Goal: Find specific page/section: Find specific page/section

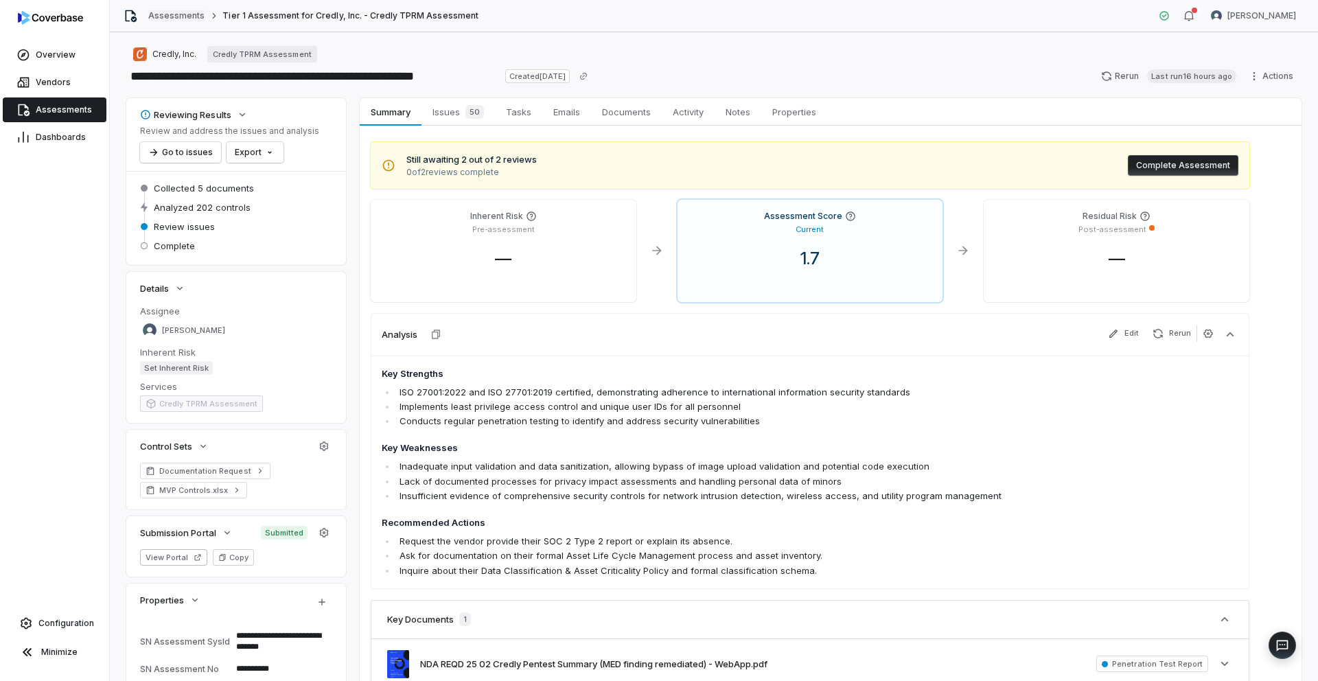
click at [194, 19] on link "Assessments" at bounding box center [176, 15] width 56 height 11
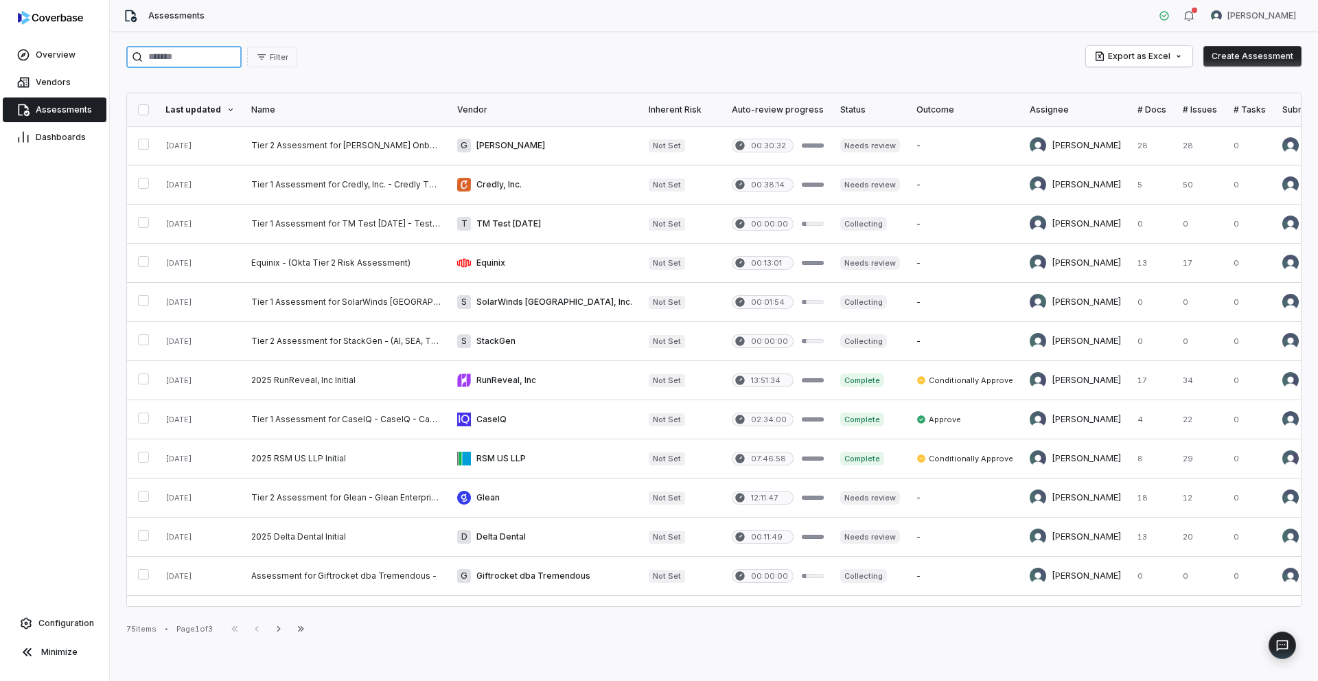
click at [231, 58] on input "search" at bounding box center [183, 57] width 115 height 22
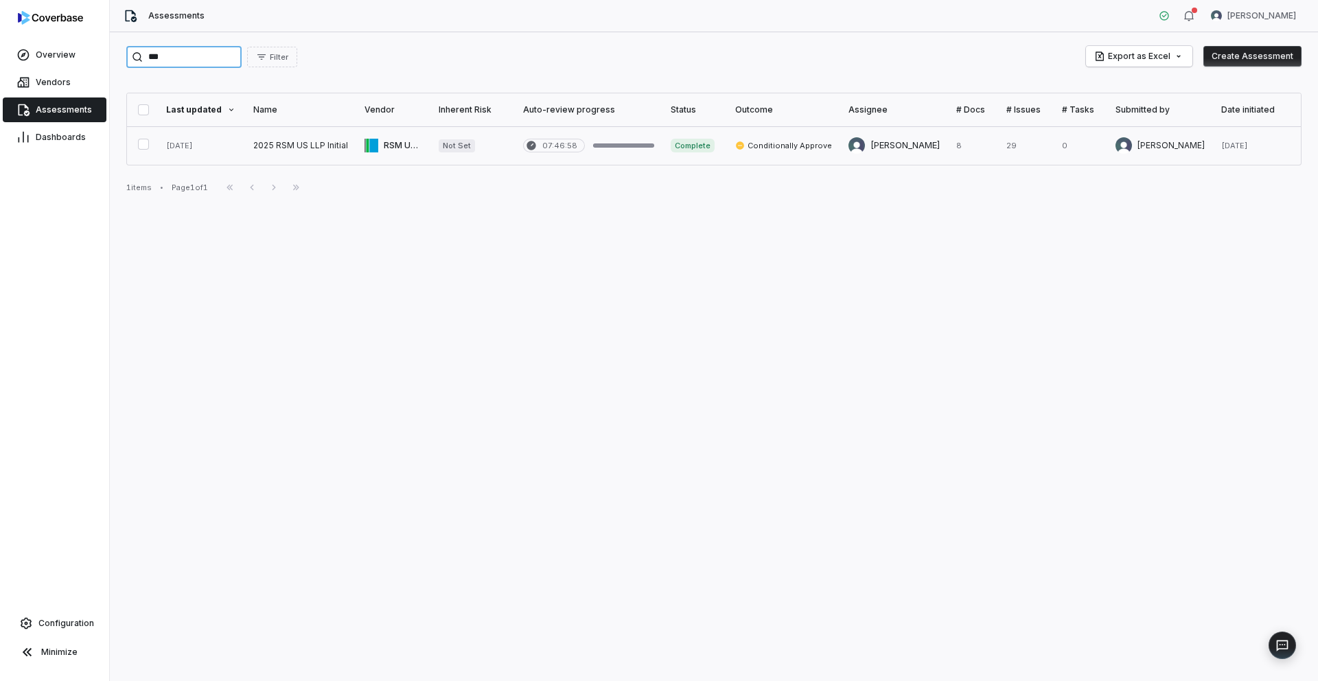
type input "***"
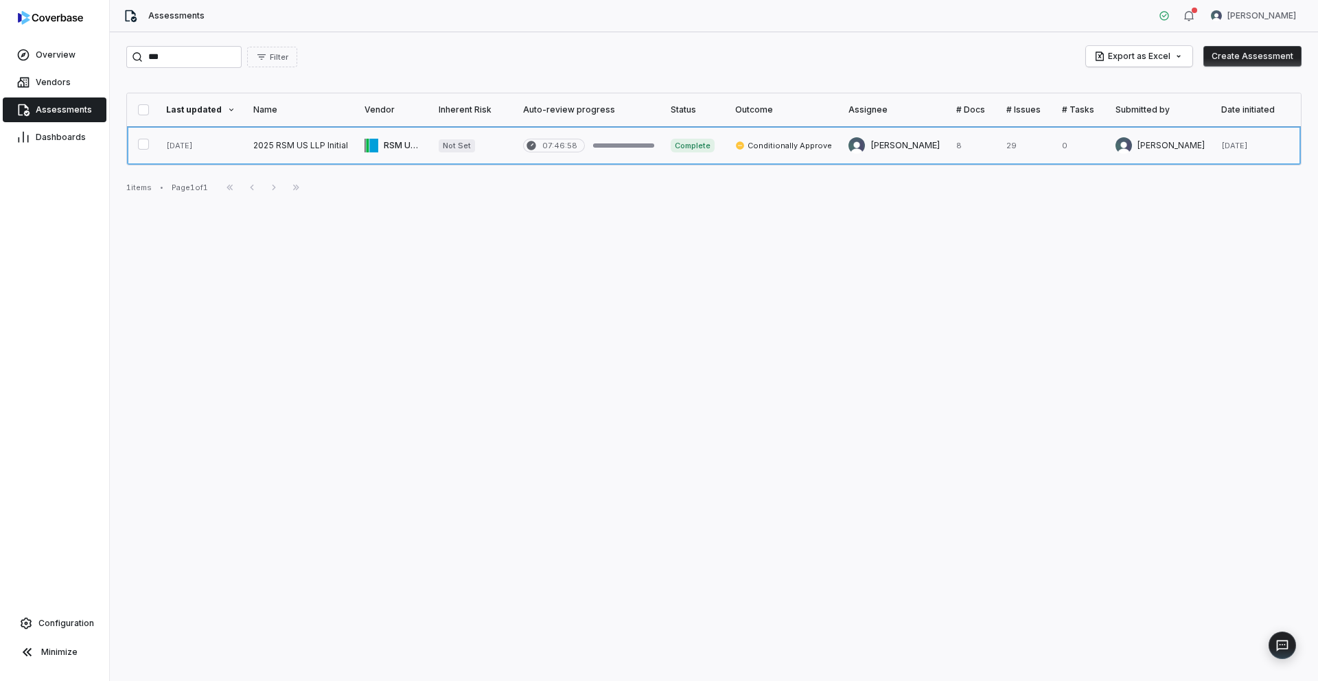
click at [277, 154] on link at bounding box center [300, 145] width 111 height 38
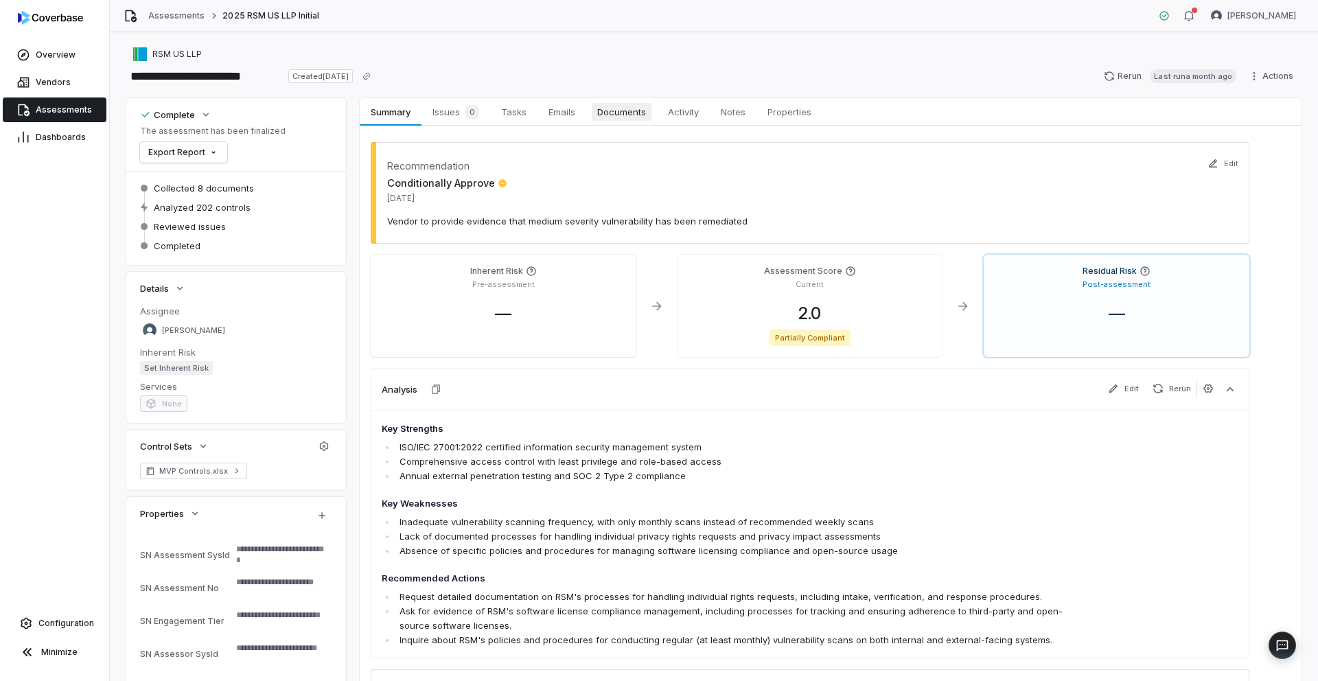
click at [634, 116] on span "Documents" at bounding box center [622, 112] width 60 height 18
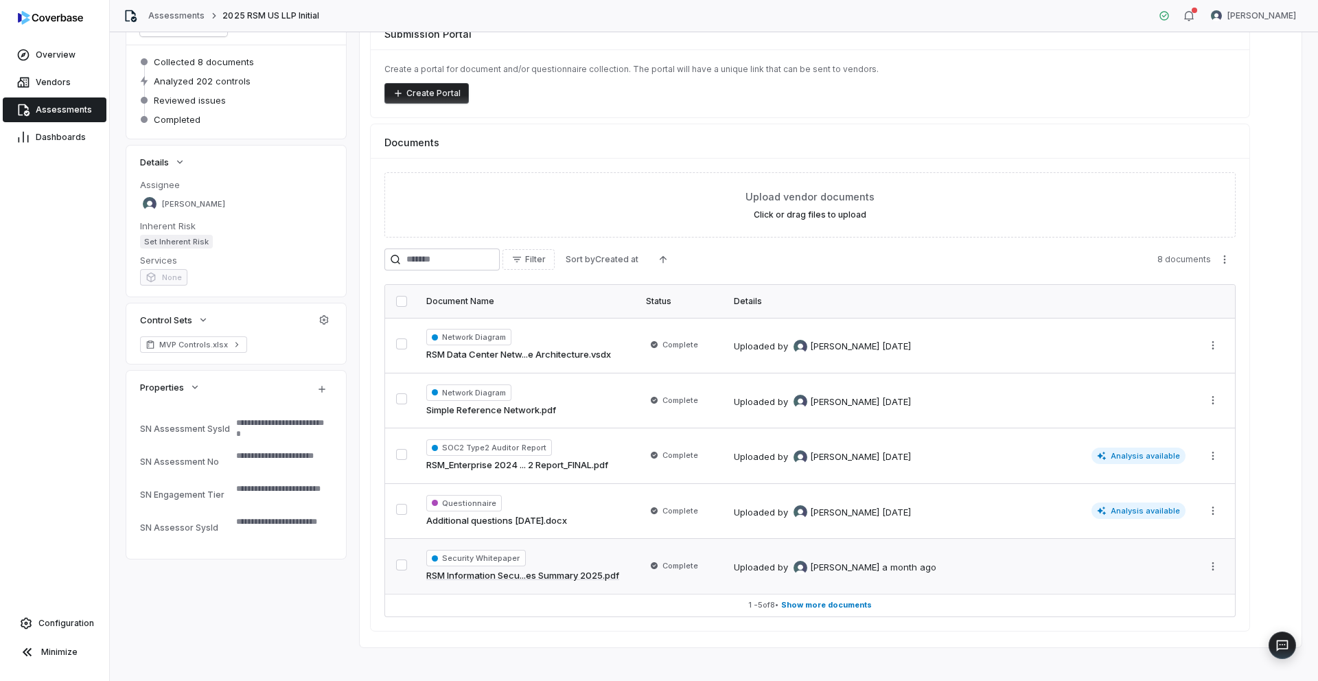
scroll to position [137, 0]
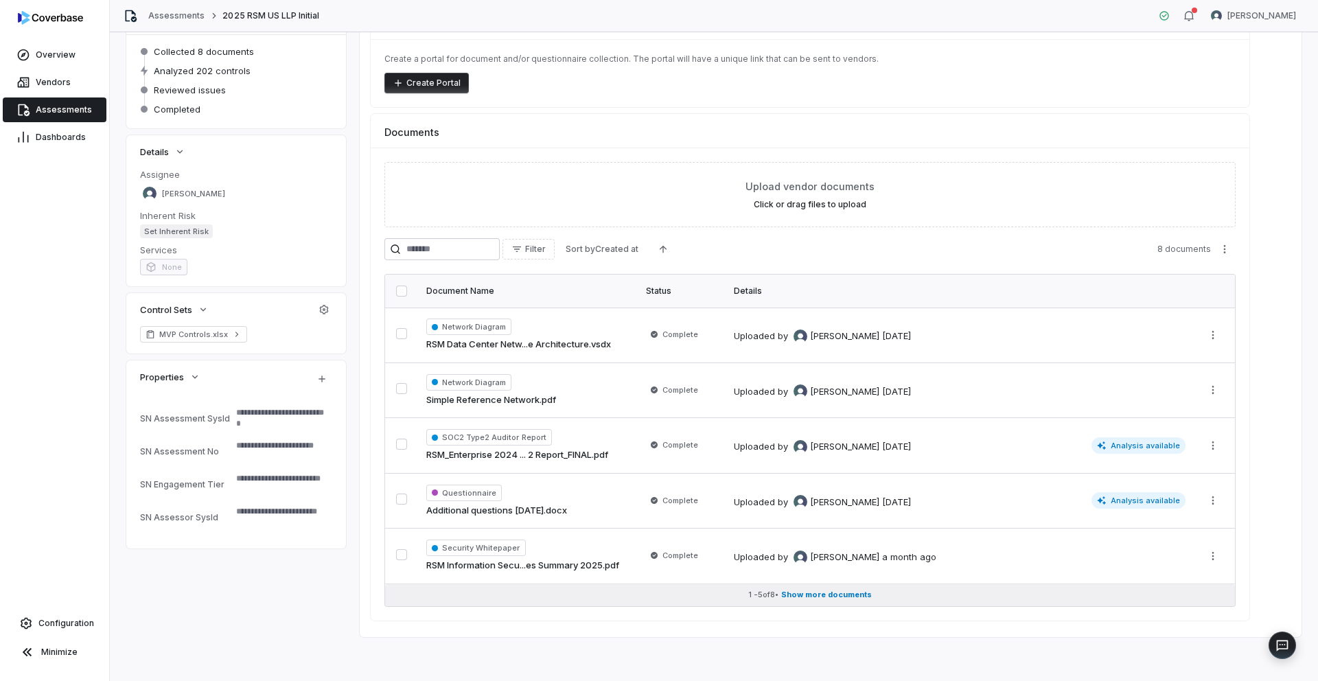
click at [812, 596] on span "Show more documents" at bounding box center [826, 595] width 91 height 10
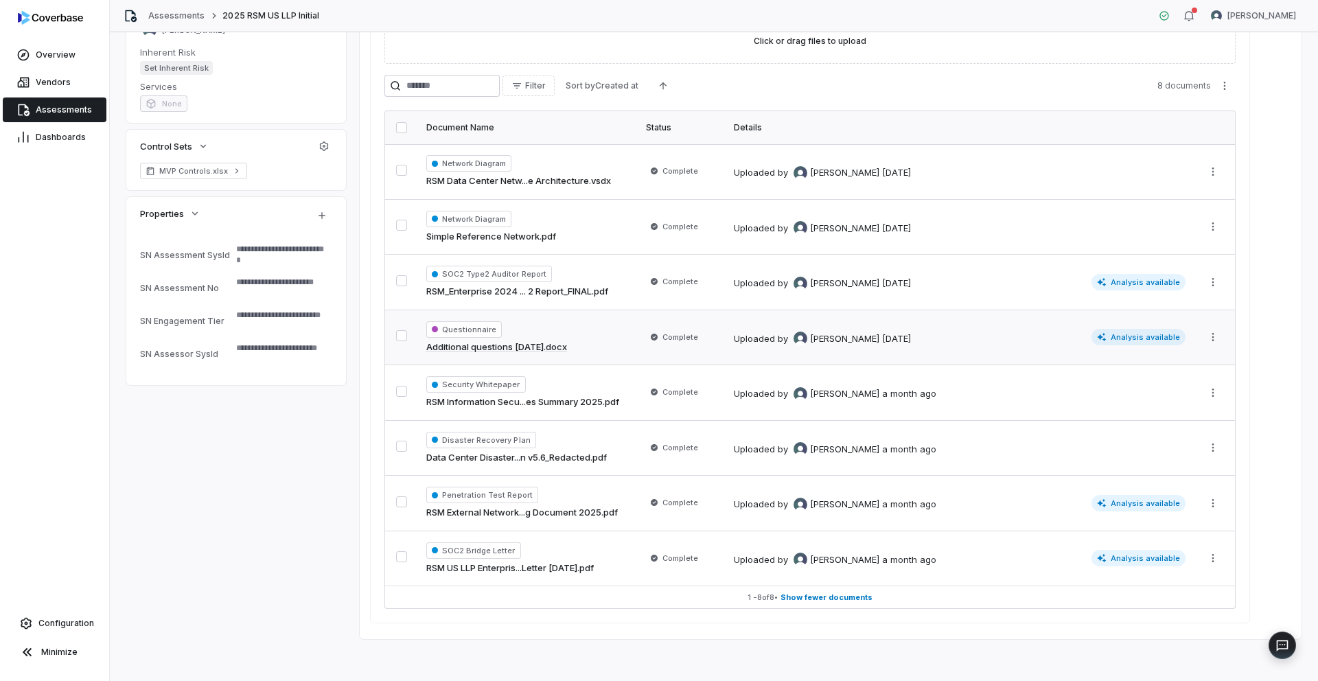
scroll to position [302, 0]
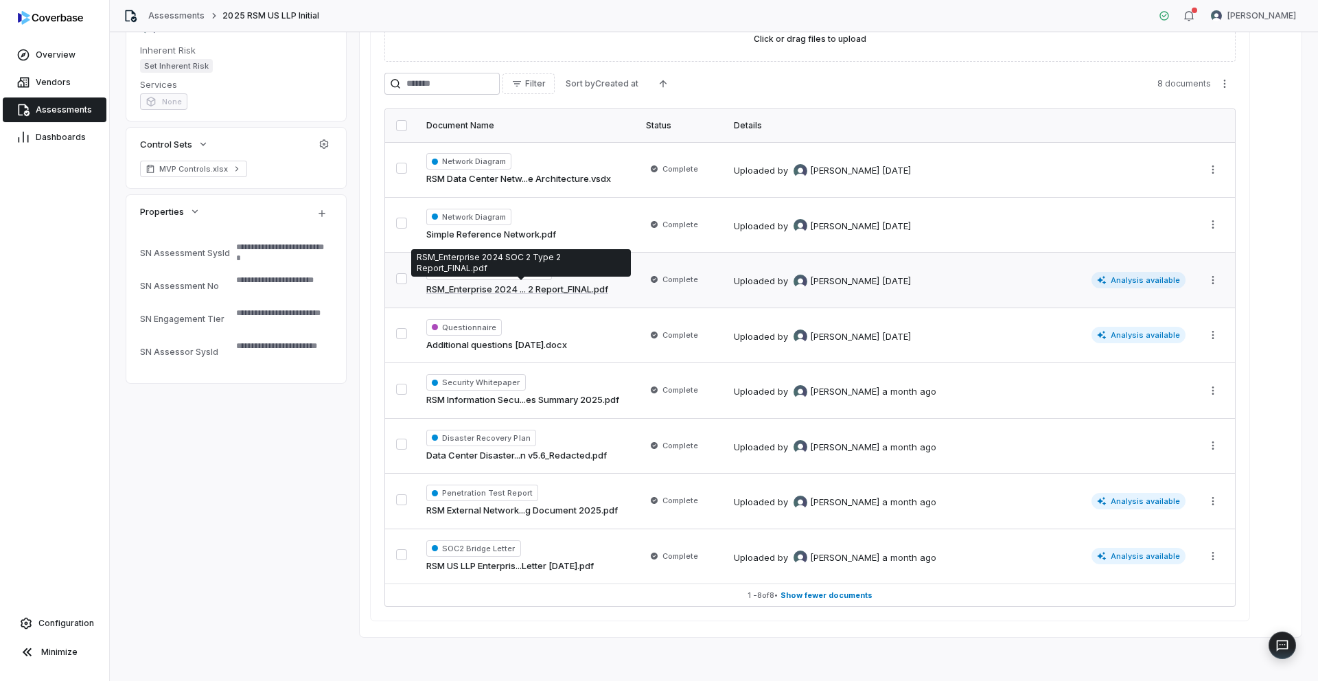
click at [475, 288] on link "RSM_Enterprise 2024 ... 2 Report_FINAL.pdf" at bounding box center [517, 290] width 182 height 14
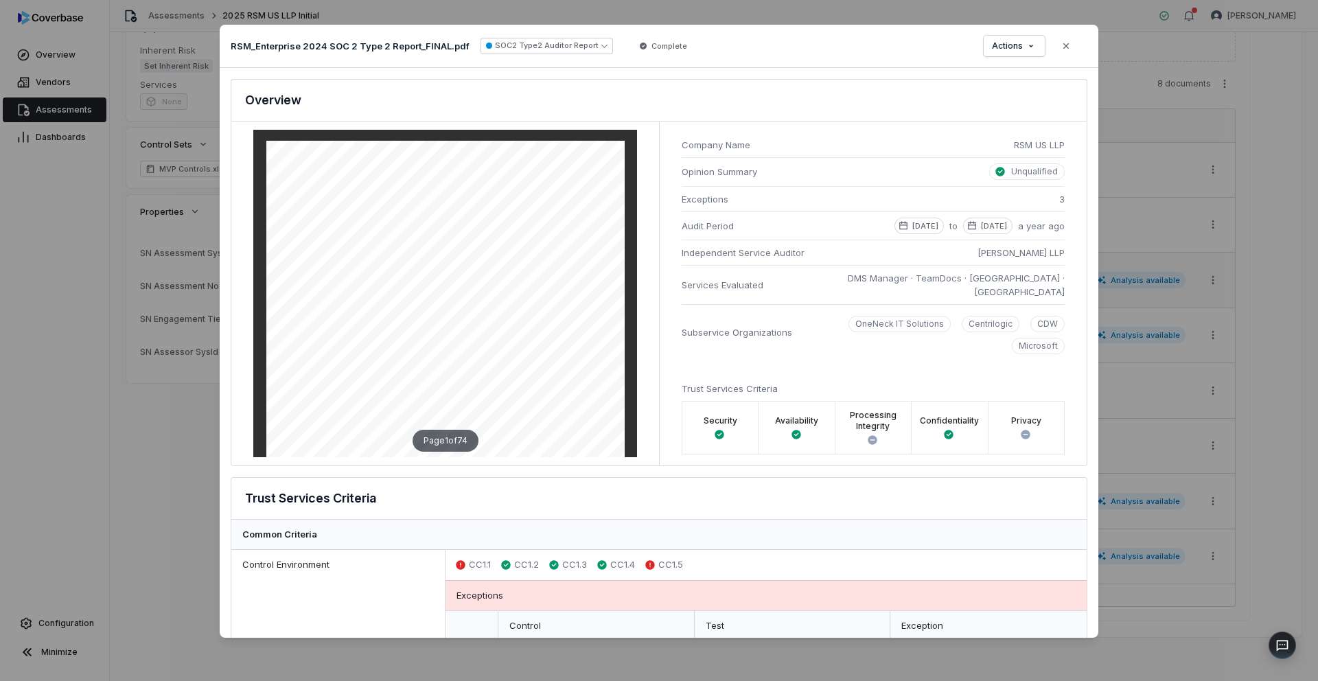
click at [1282, 246] on div "Document Preview RSM_Enterprise 2024 SOC 2 Type 2 Report_FINAL.pdf SOC2 Type2 A…" at bounding box center [659, 340] width 1318 height 681
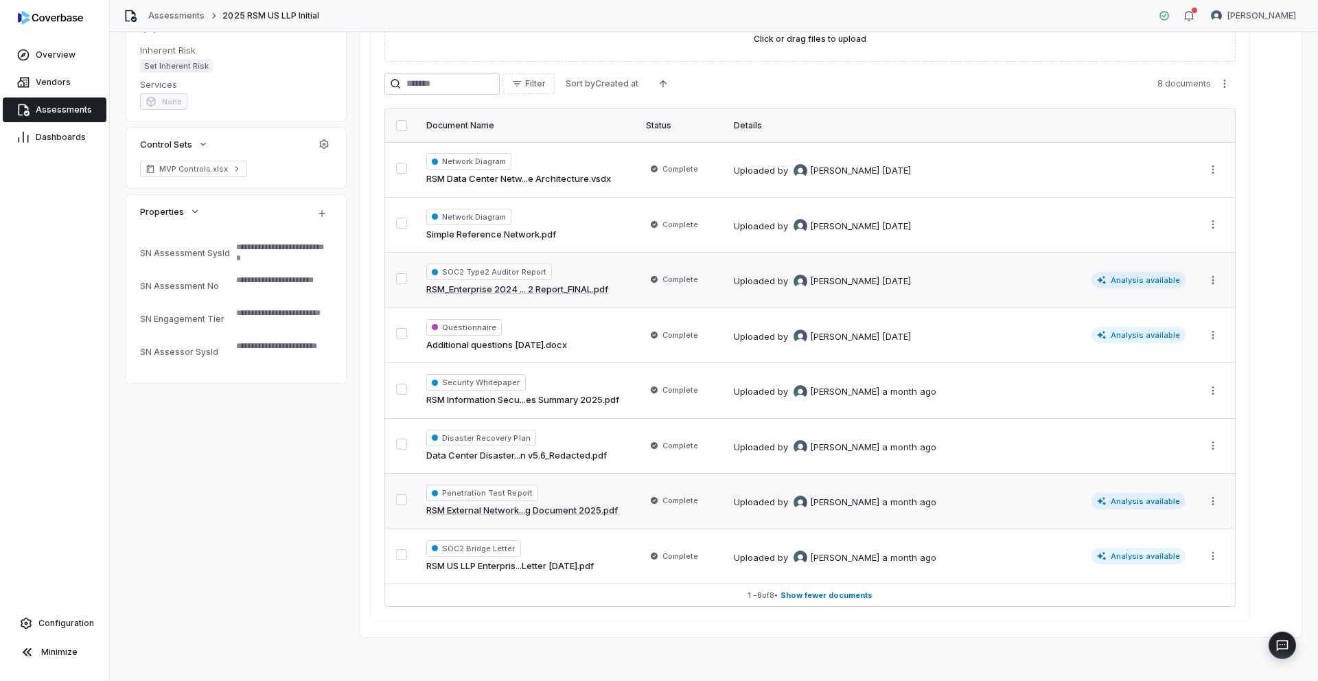
click at [507, 511] on link "RSM External Network...g Document 2025.pdf" at bounding box center [521, 511] width 191 height 14
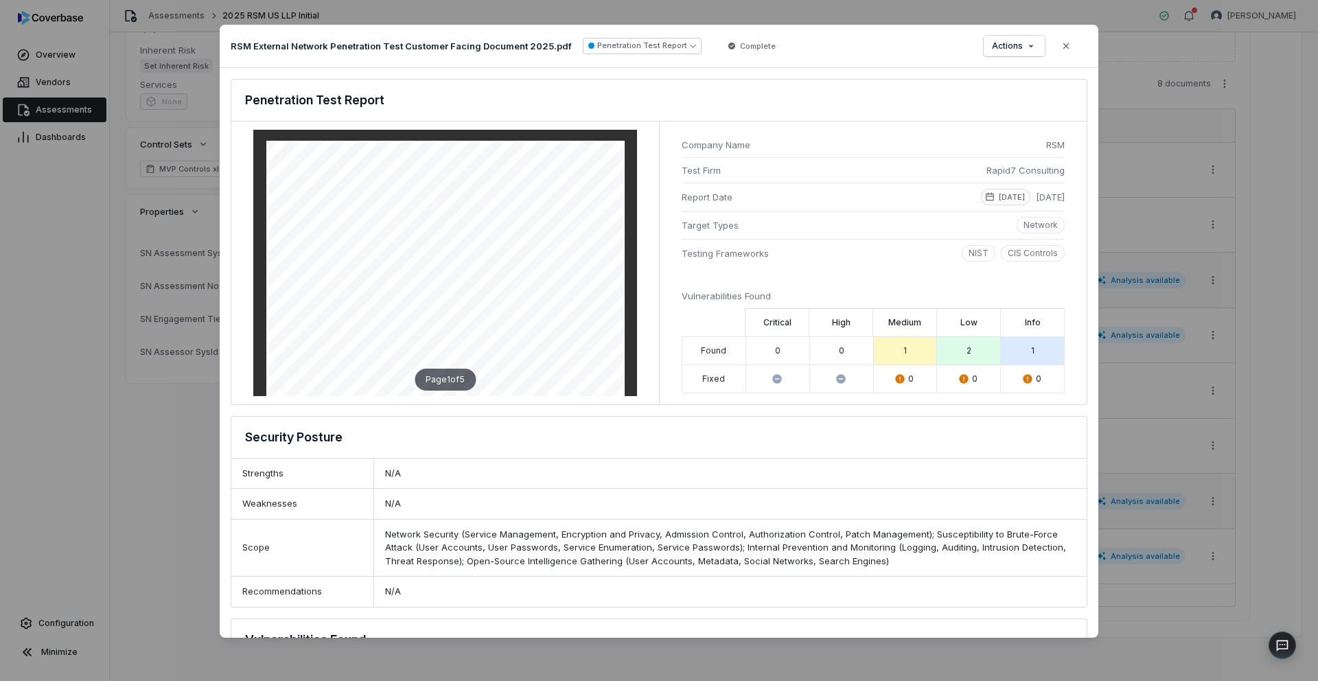
drag, startPoint x: 999, startPoint y: 194, endPoint x: 1057, endPoint y: 195, distance: 57.7
click at [1057, 195] on div "Company Name RSM Test Firm Rapid7 Consulting Report Date [DATE] [DATE] Target T…" at bounding box center [873, 262] width 428 height 283
copy span "[DATE]"
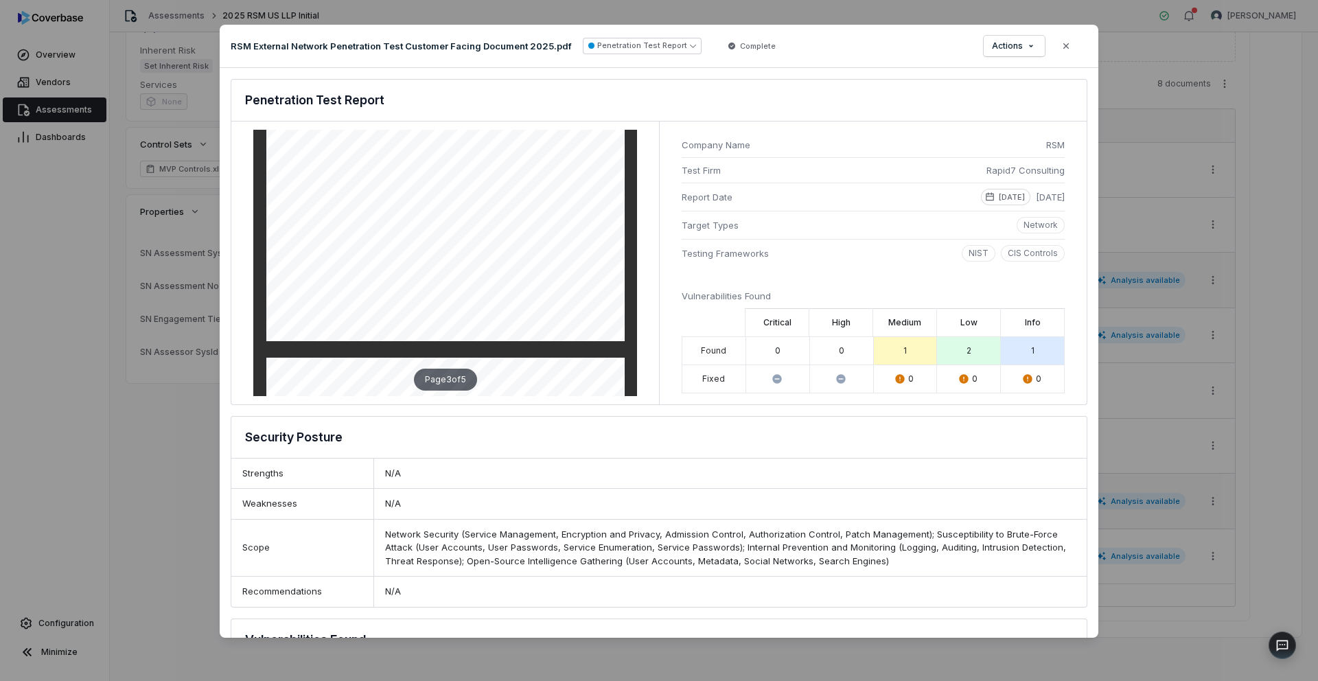
scroll to position [1240, 0]
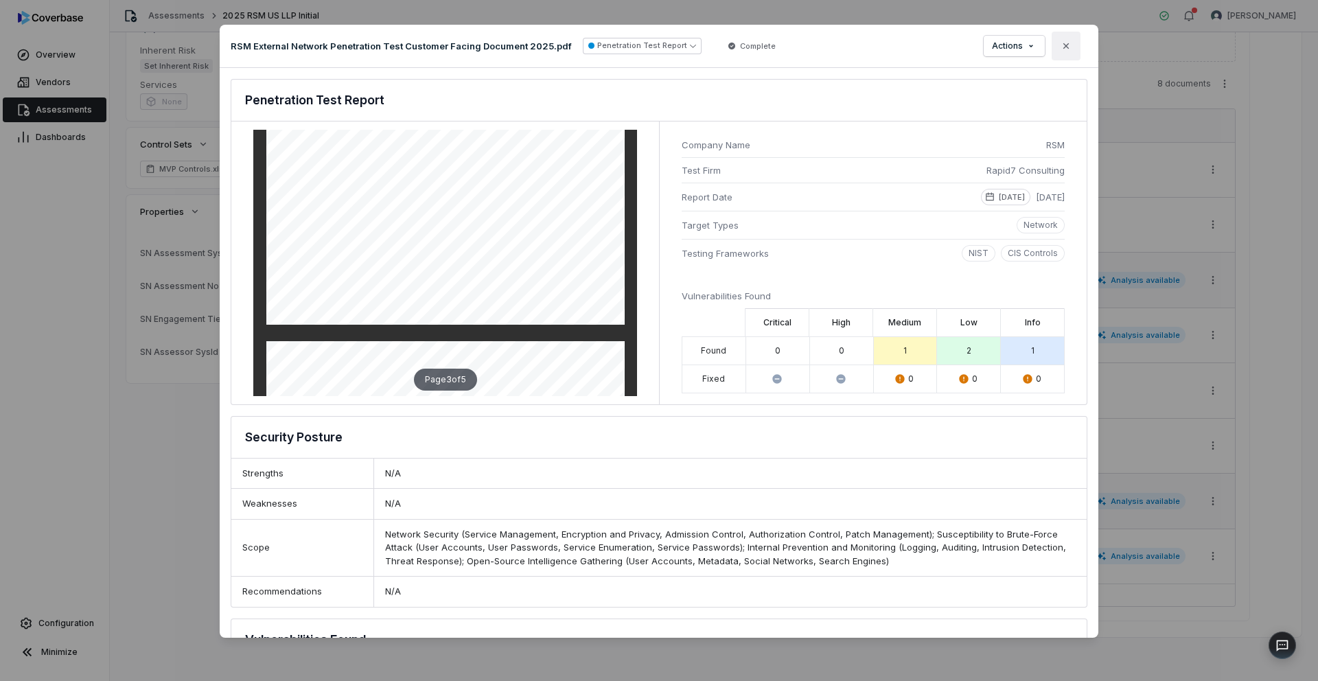
click at [1060, 46] on icon "button" at bounding box center [1065, 45] width 11 height 11
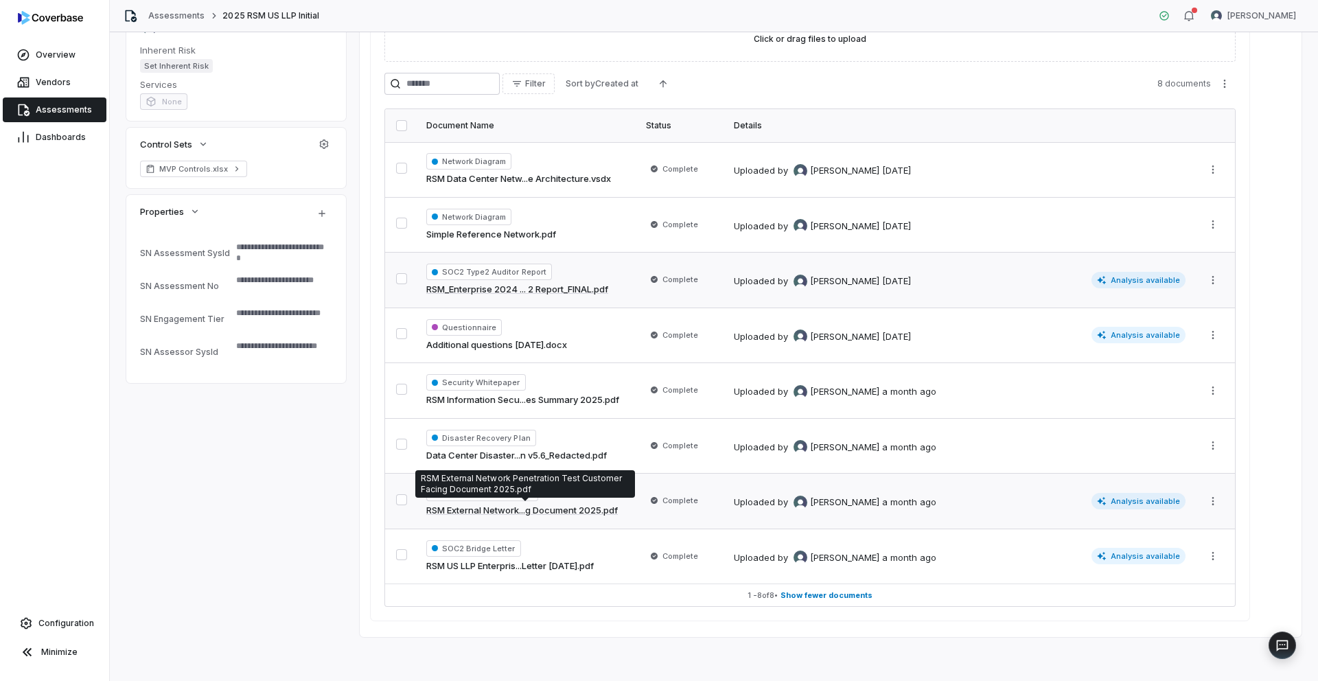
click at [528, 505] on link "RSM External Network...g Document 2025.pdf" at bounding box center [521, 511] width 191 height 14
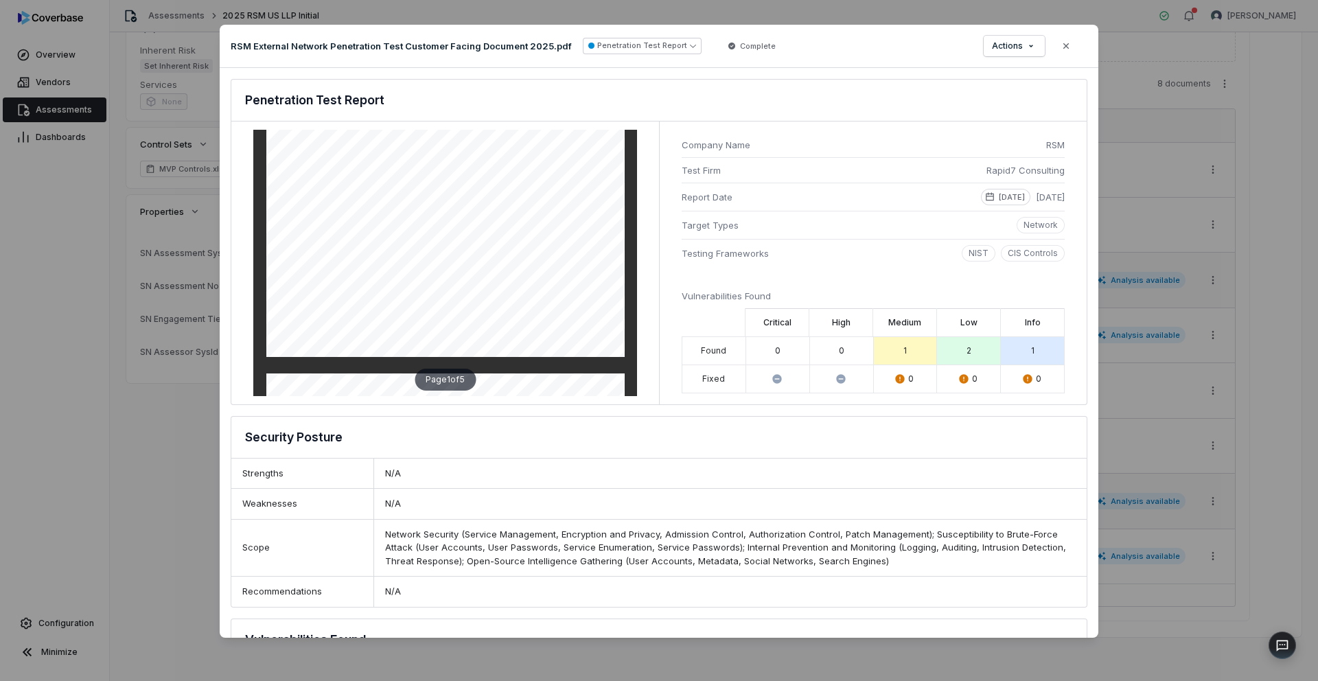
scroll to position [267, 0]
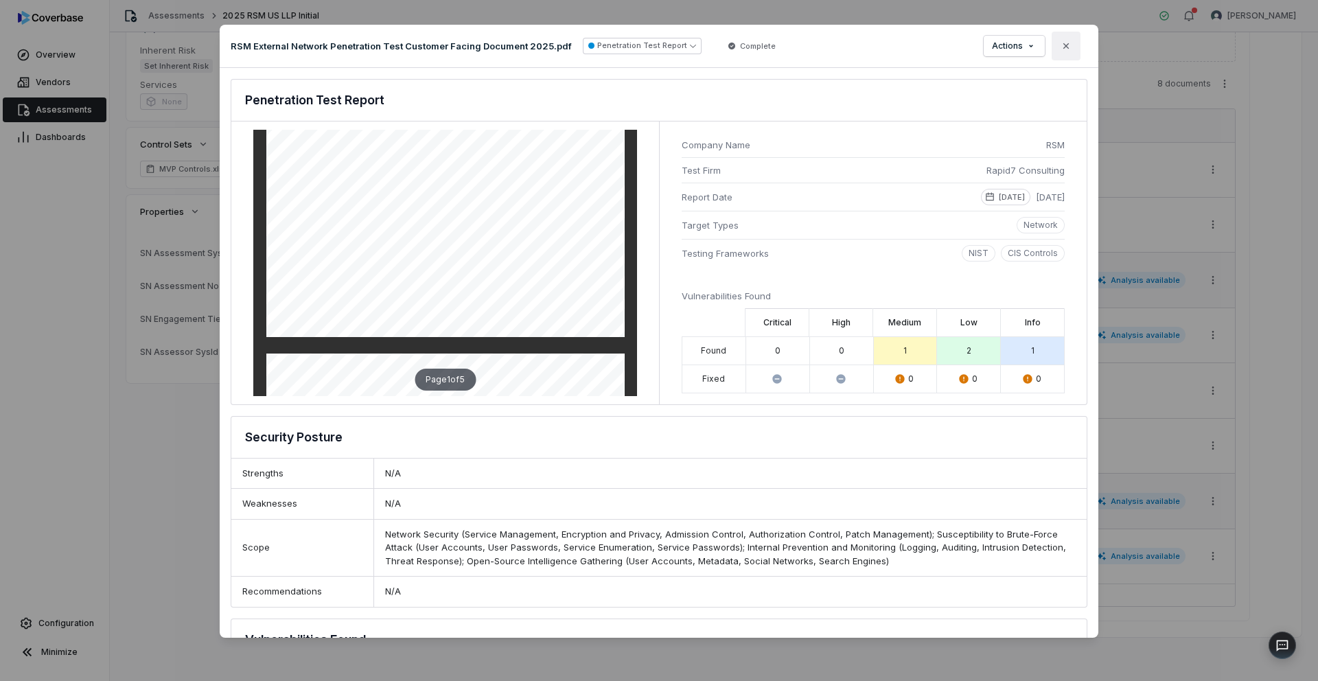
click at [1070, 53] on button "Close" at bounding box center [1065, 46] width 29 height 29
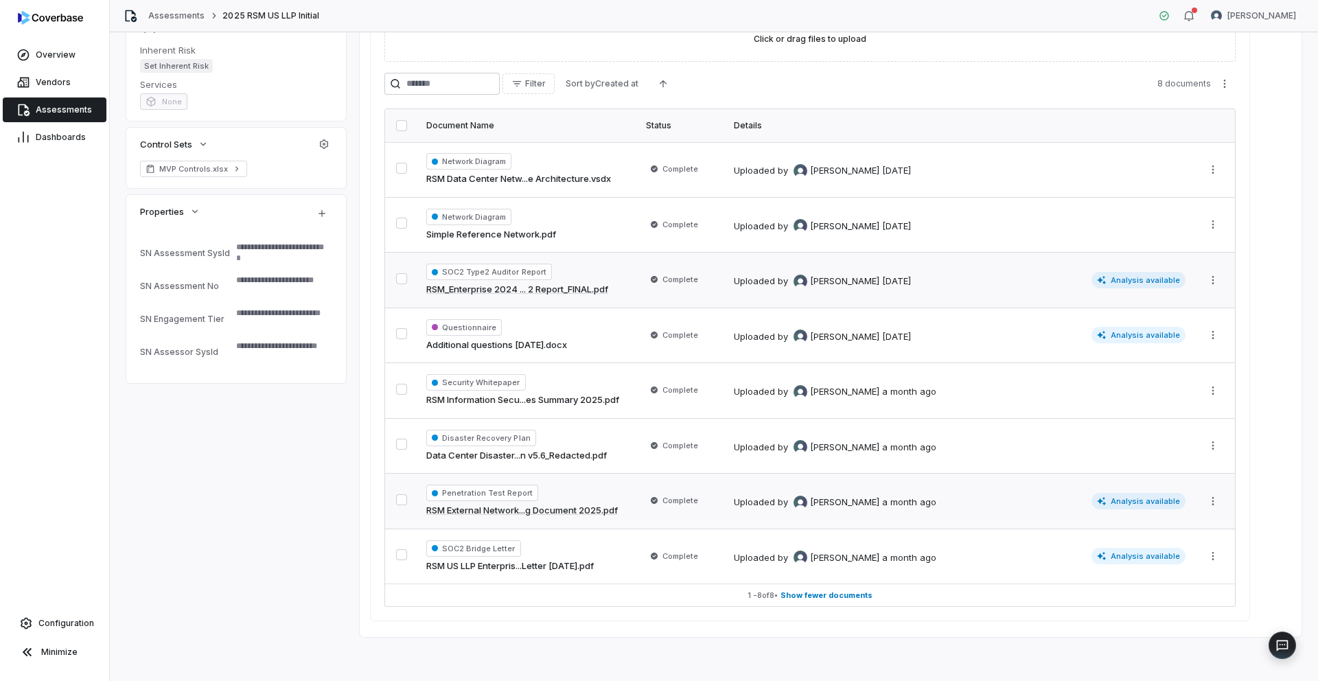
type textarea "*"
